Goal: Check status: Check status

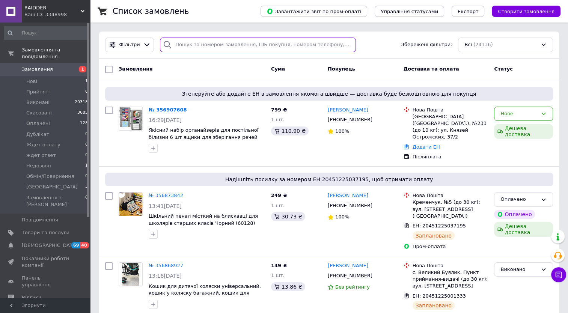
click at [225, 49] on input "search" at bounding box center [257, 45] width 195 height 15
paste input "380957643085"
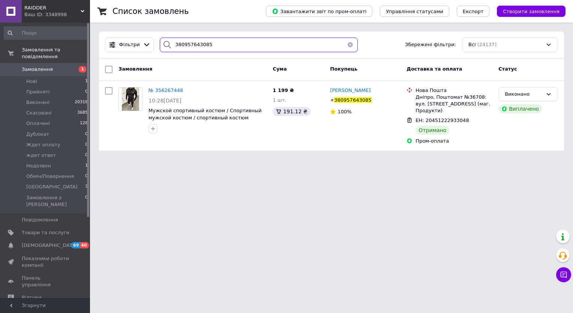
click at [215, 47] on input "380957643085" at bounding box center [259, 45] width 198 height 15
paste input "66357377"
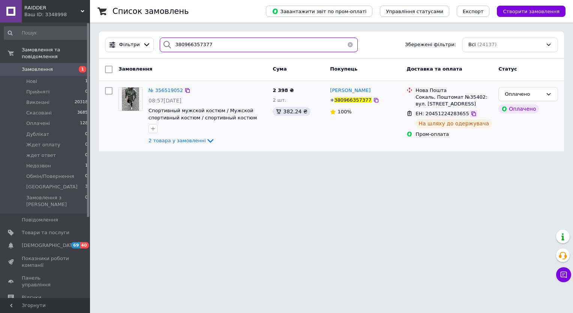
type input "380966357377"
click at [472, 116] on icon at bounding box center [474, 113] width 5 height 5
